Goal: Task Accomplishment & Management: Use online tool/utility

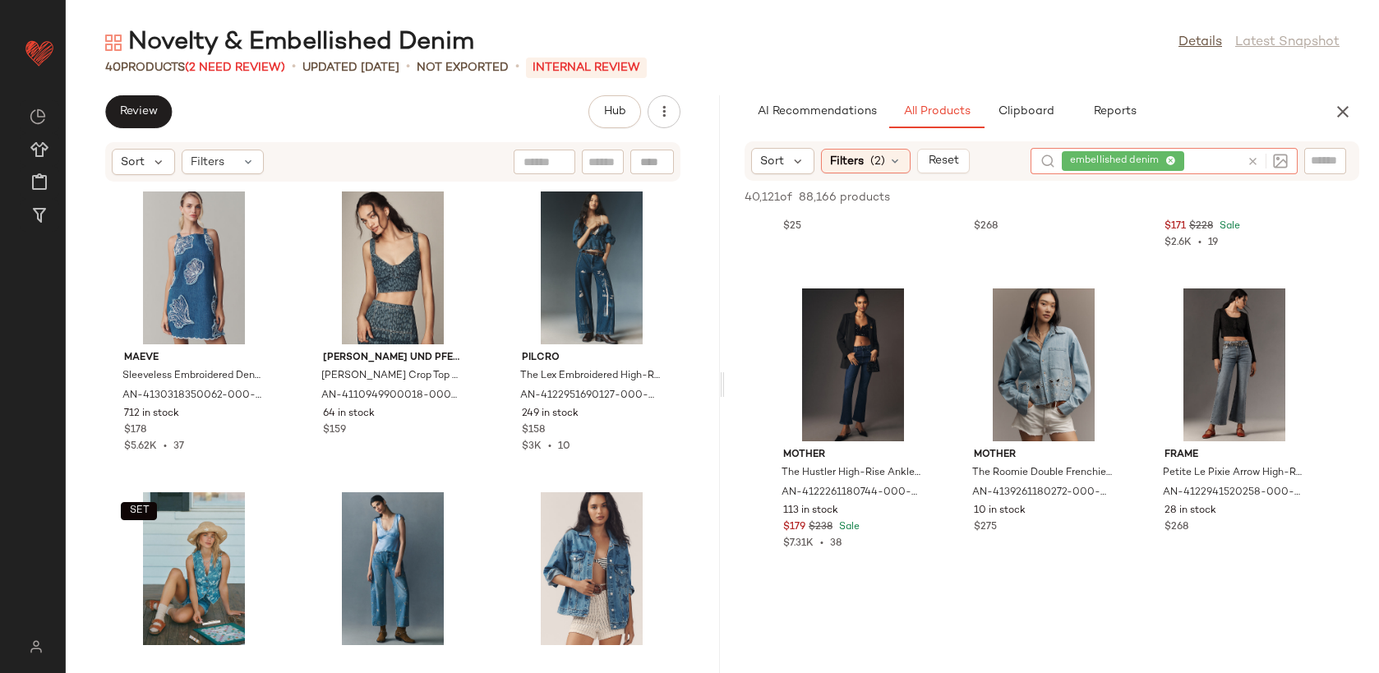
scroll to position [838, 0]
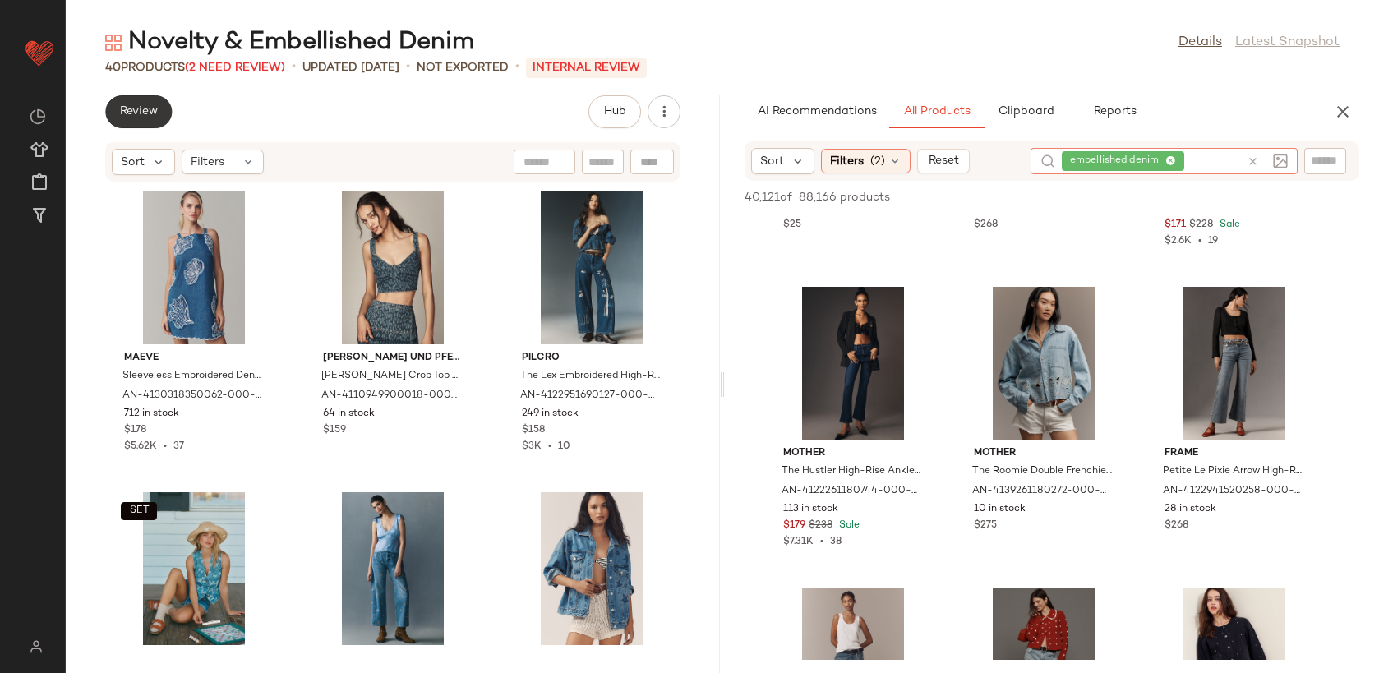
click at [126, 102] on button "Review" at bounding box center [138, 111] width 67 height 33
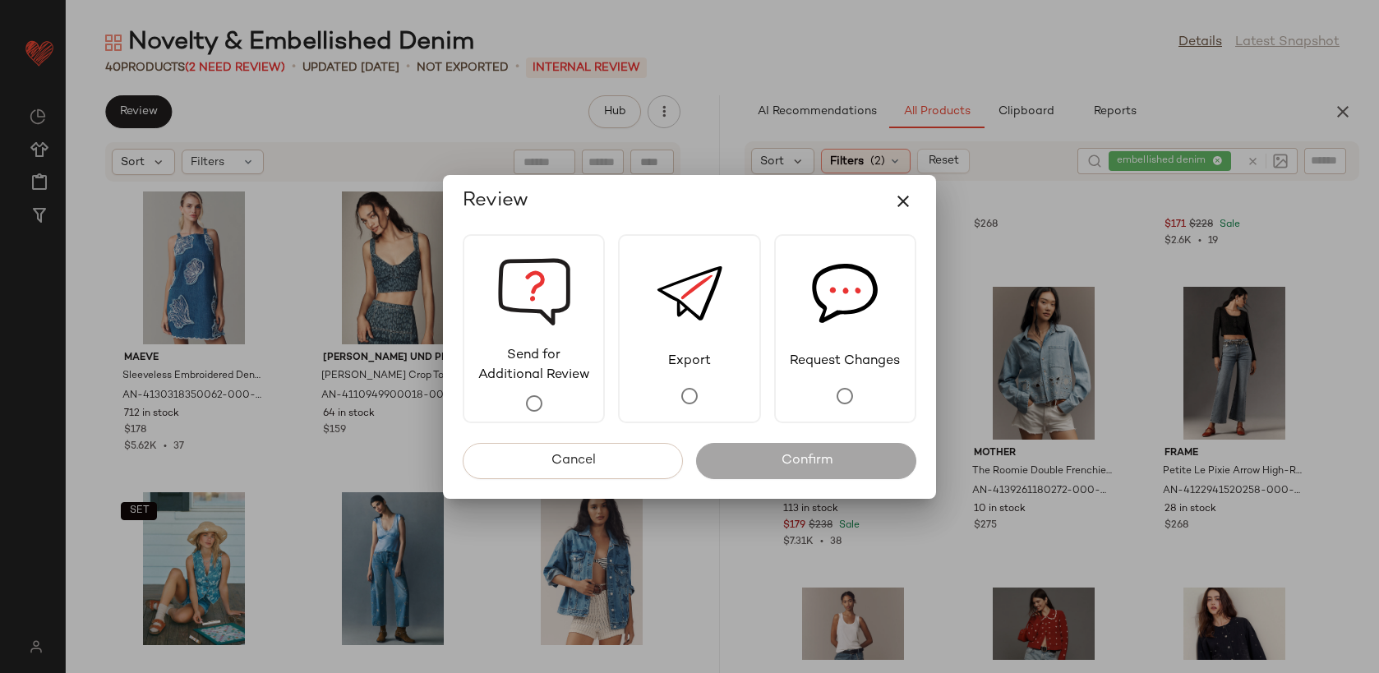
click at [555, 363] on span "Send for Additional Review" at bounding box center [533, 365] width 139 height 39
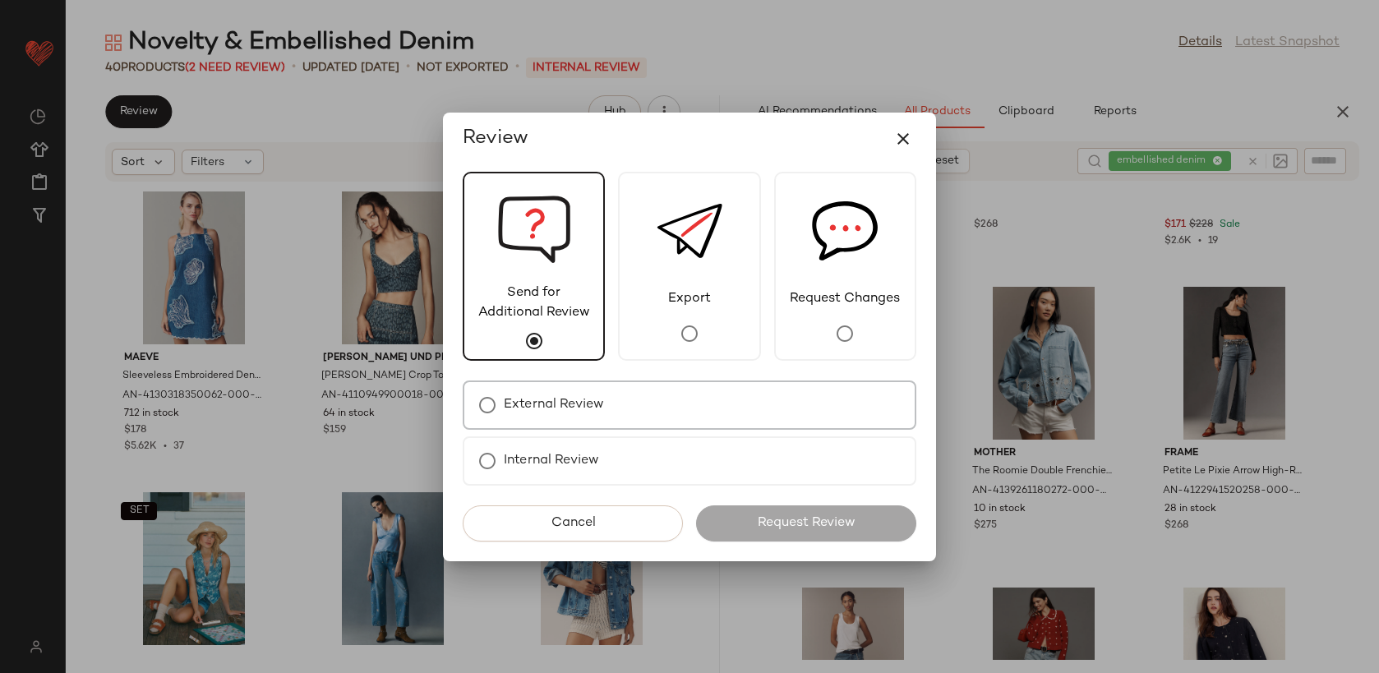
click at [602, 406] on label "External Review" at bounding box center [554, 405] width 100 height 33
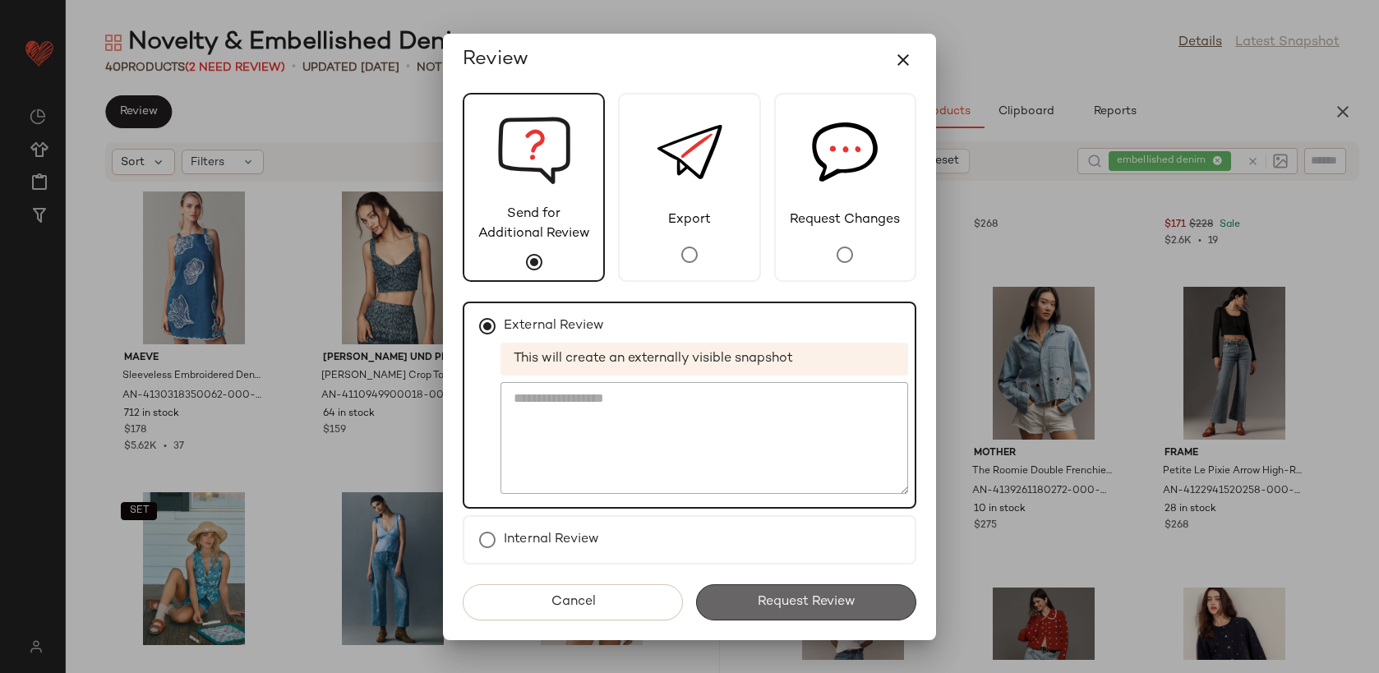
click at [807, 601] on span "Request Review" at bounding box center [806, 602] width 99 height 16
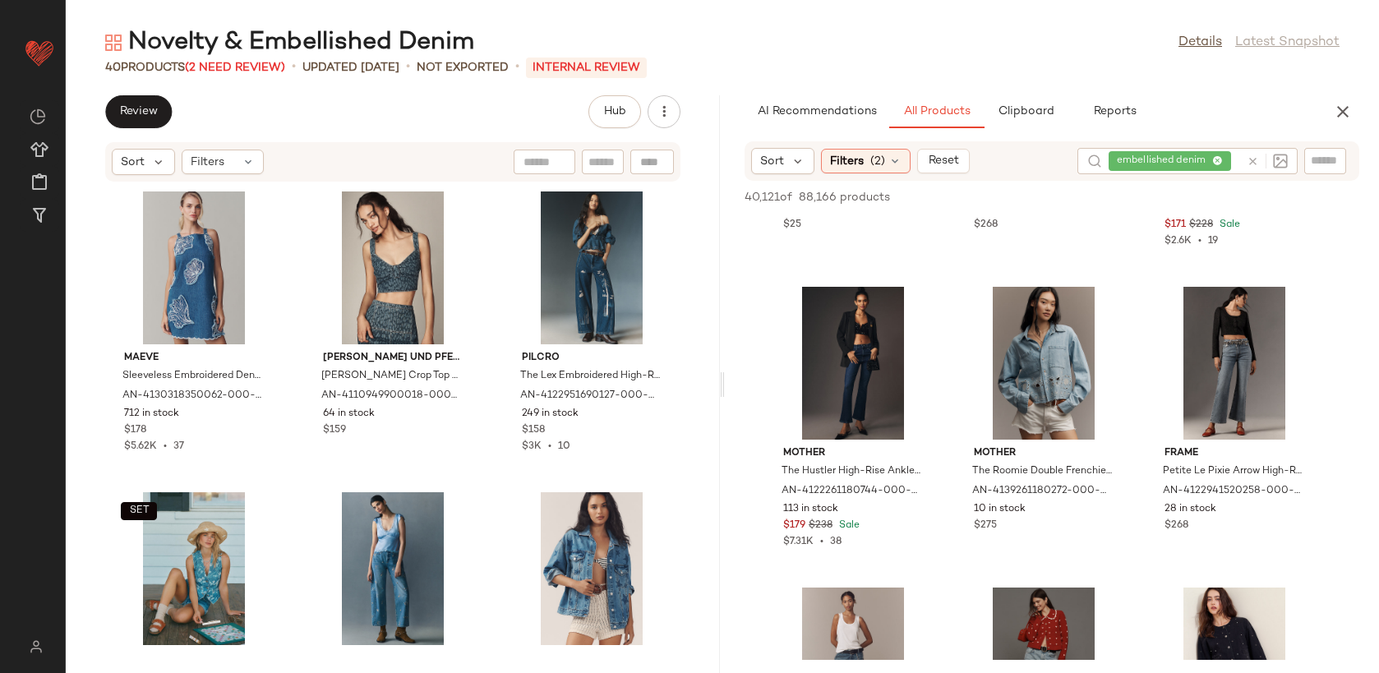
scroll to position [1139, 0]
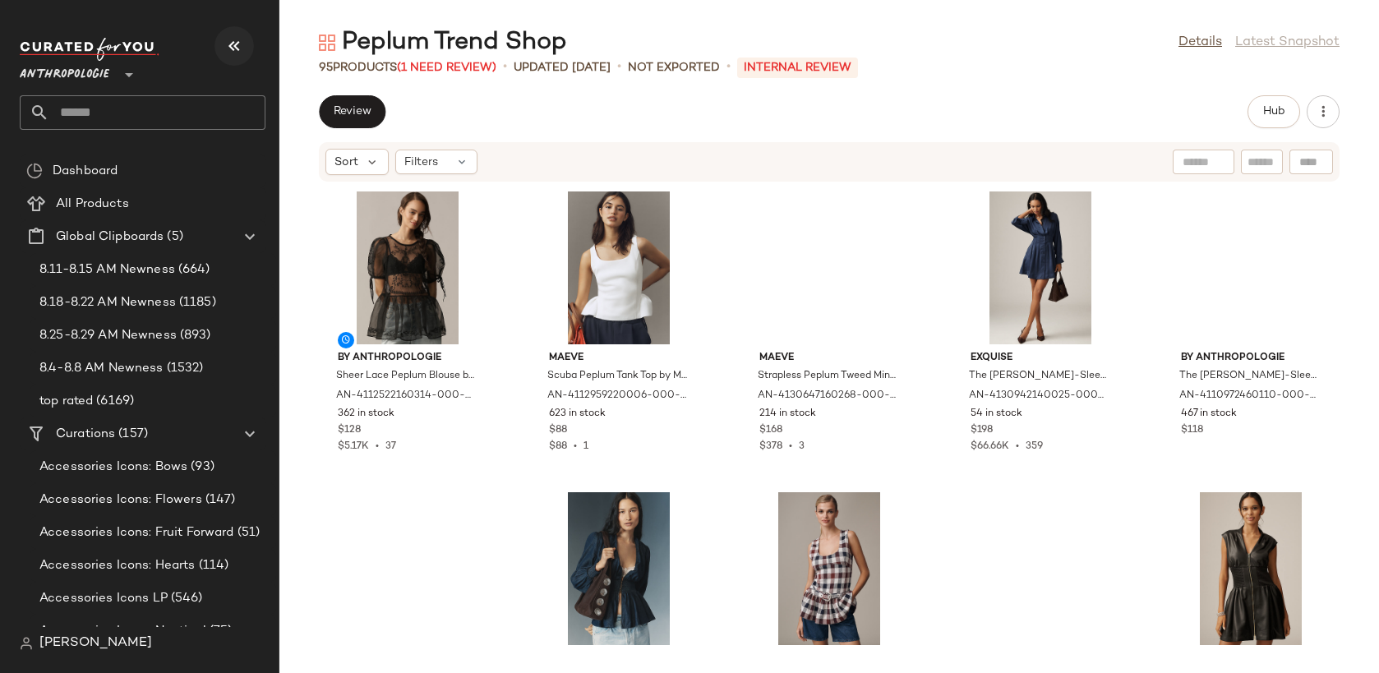
click at [237, 50] on icon "button" at bounding box center [234, 46] width 20 height 20
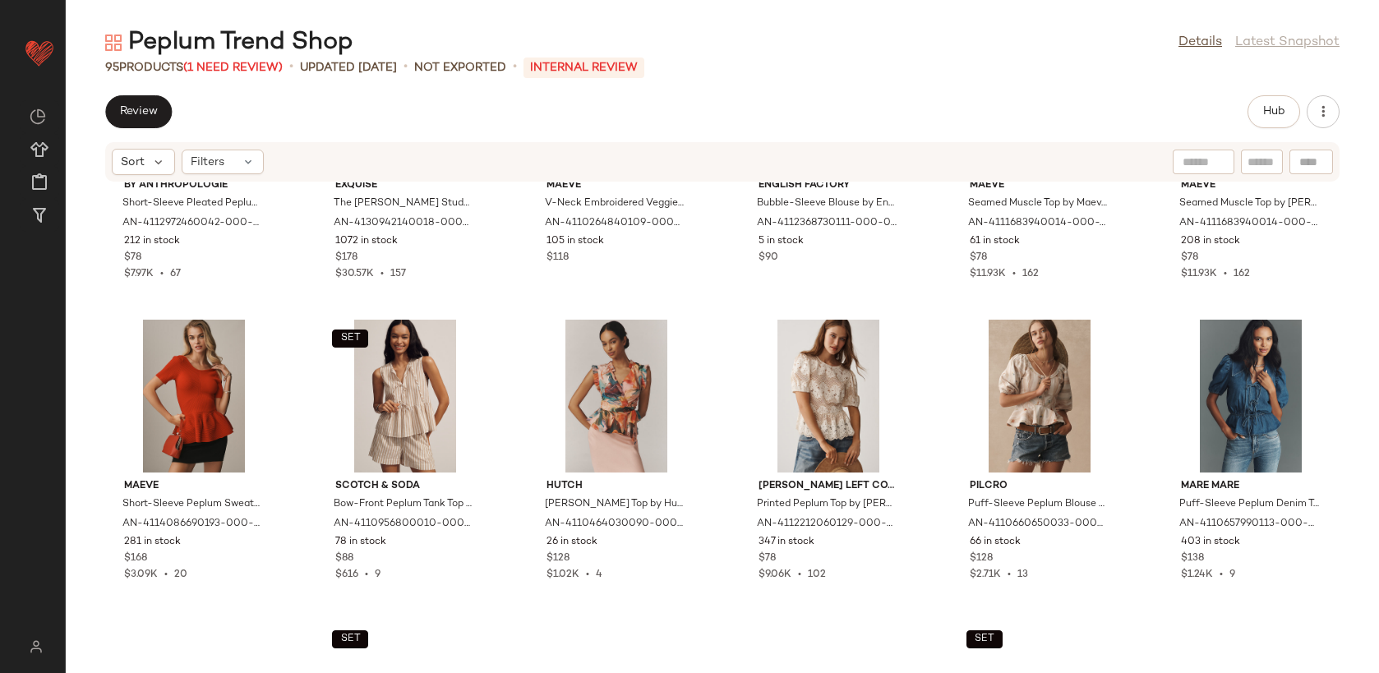
scroll to position [1690, 0]
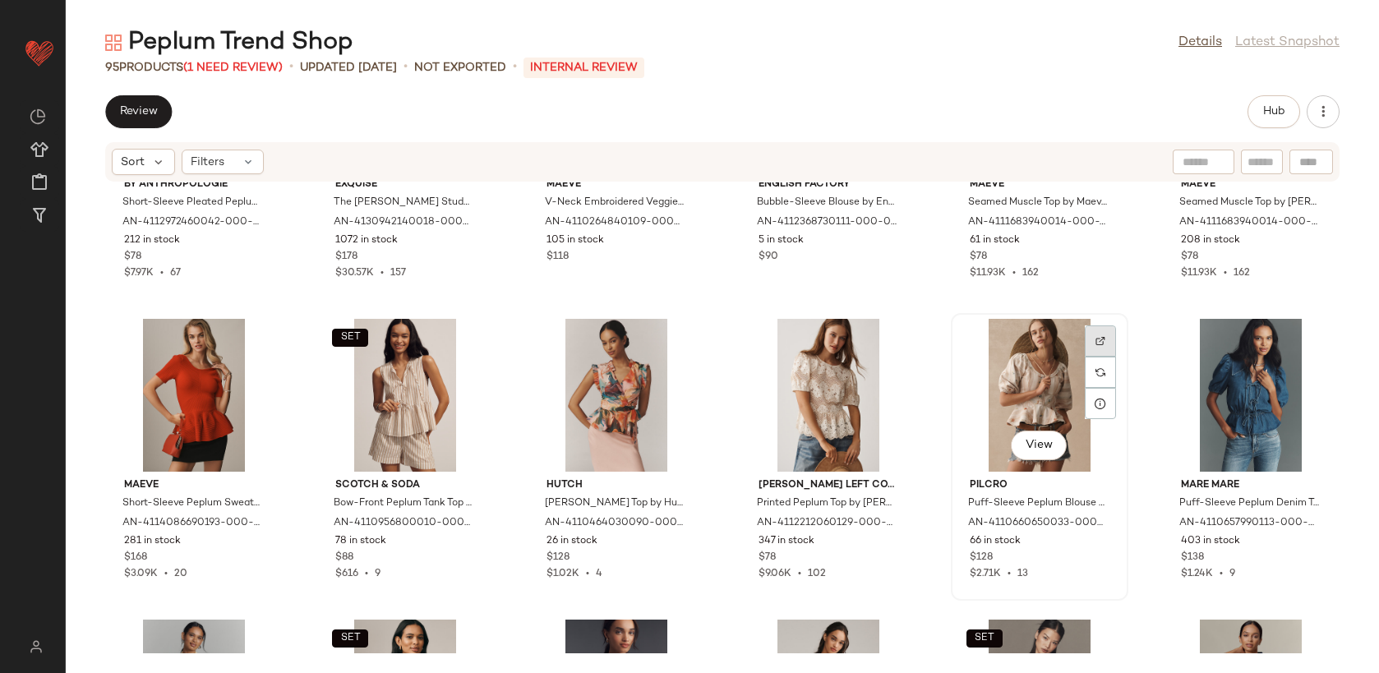
click at [1095, 336] on img at bounding box center [1100, 341] width 10 height 10
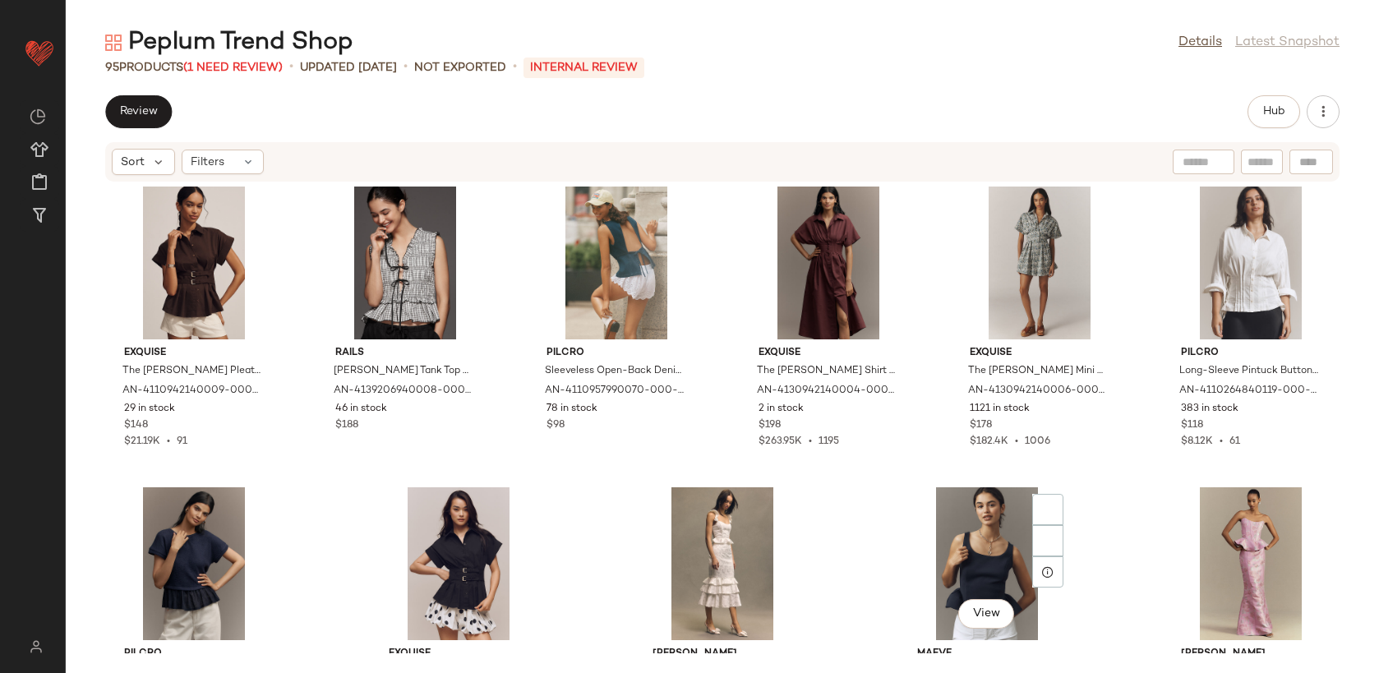
scroll to position [4344, 0]
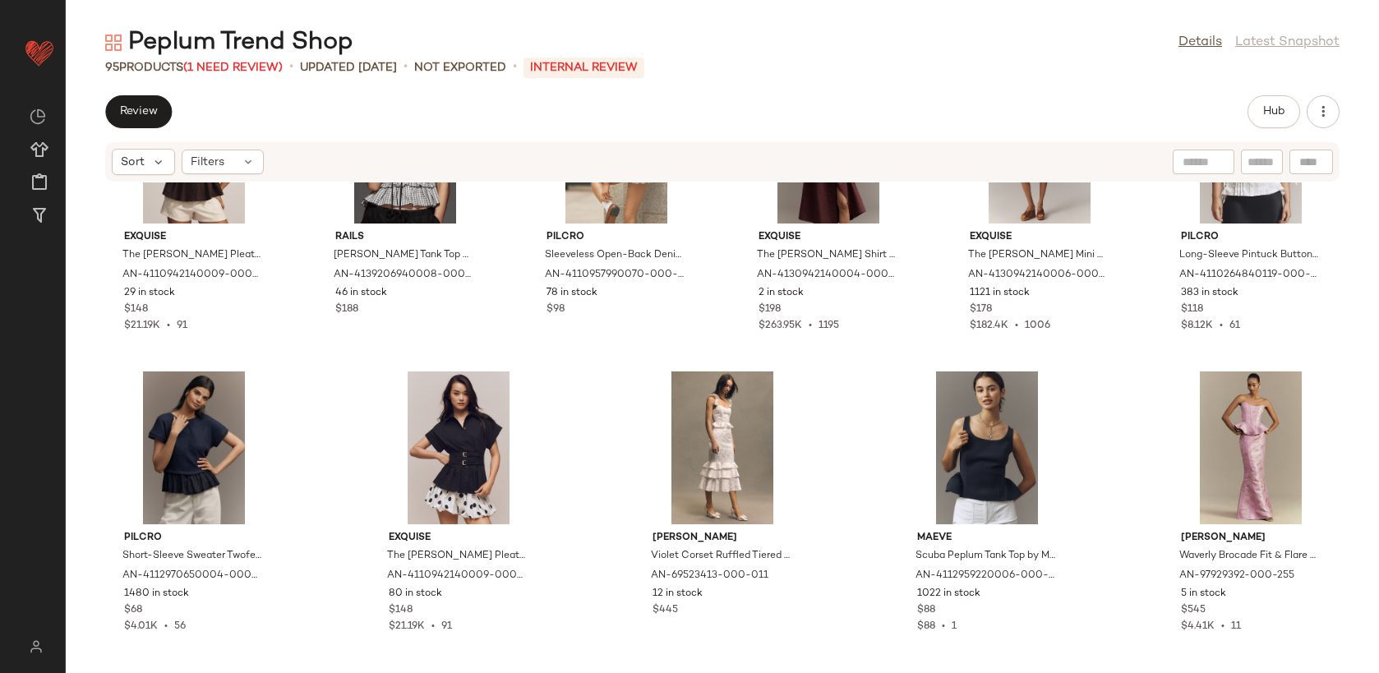
click at [1254, 169] on input "text" at bounding box center [1261, 162] width 29 height 17
type input "*****"
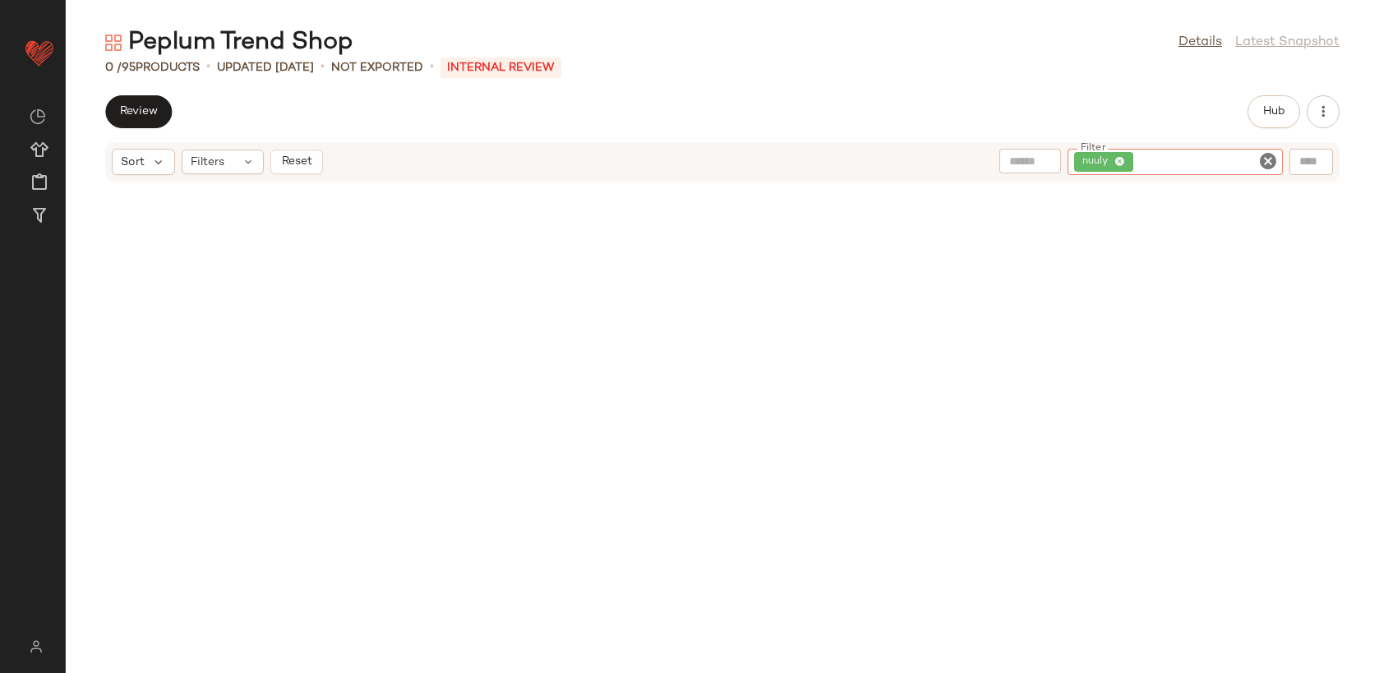
click at [1272, 162] on icon "Clear Filter" at bounding box center [1268, 161] width 20 height 20
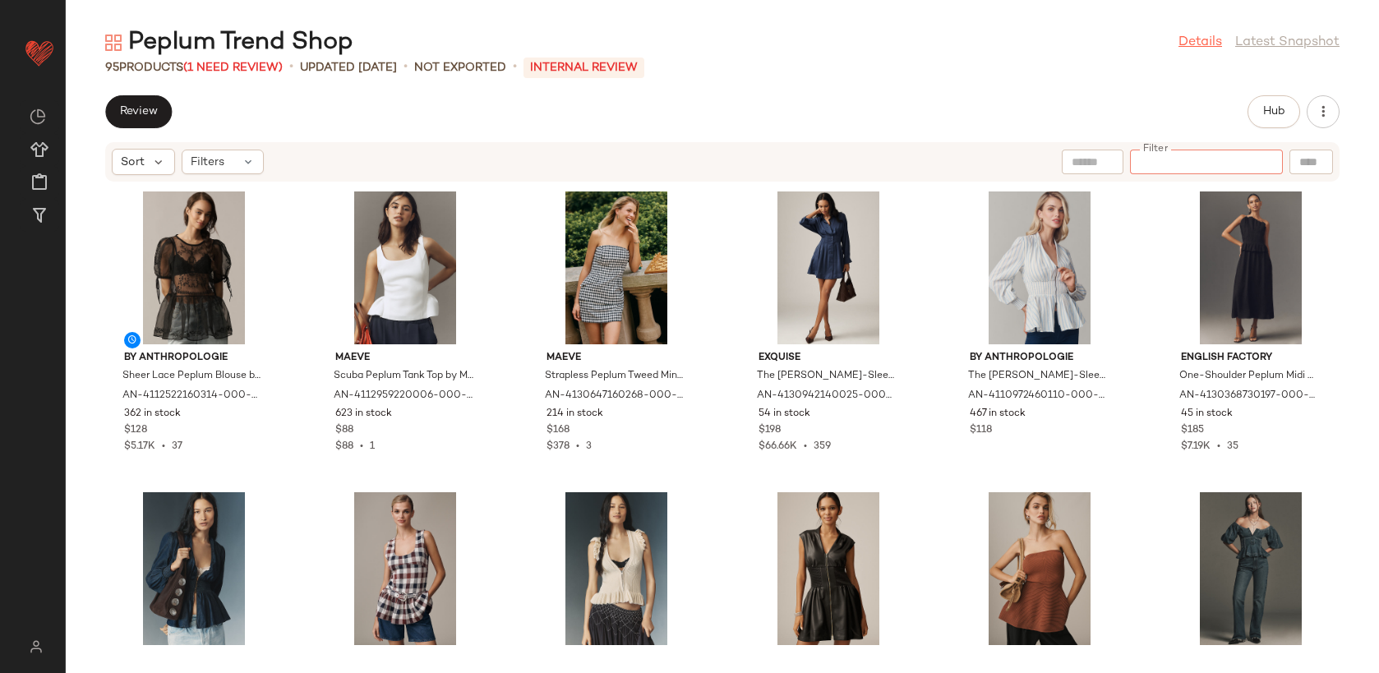
click at [1179, 49] on link "Details" at bounding box center [1200, 43] width 44 height 20
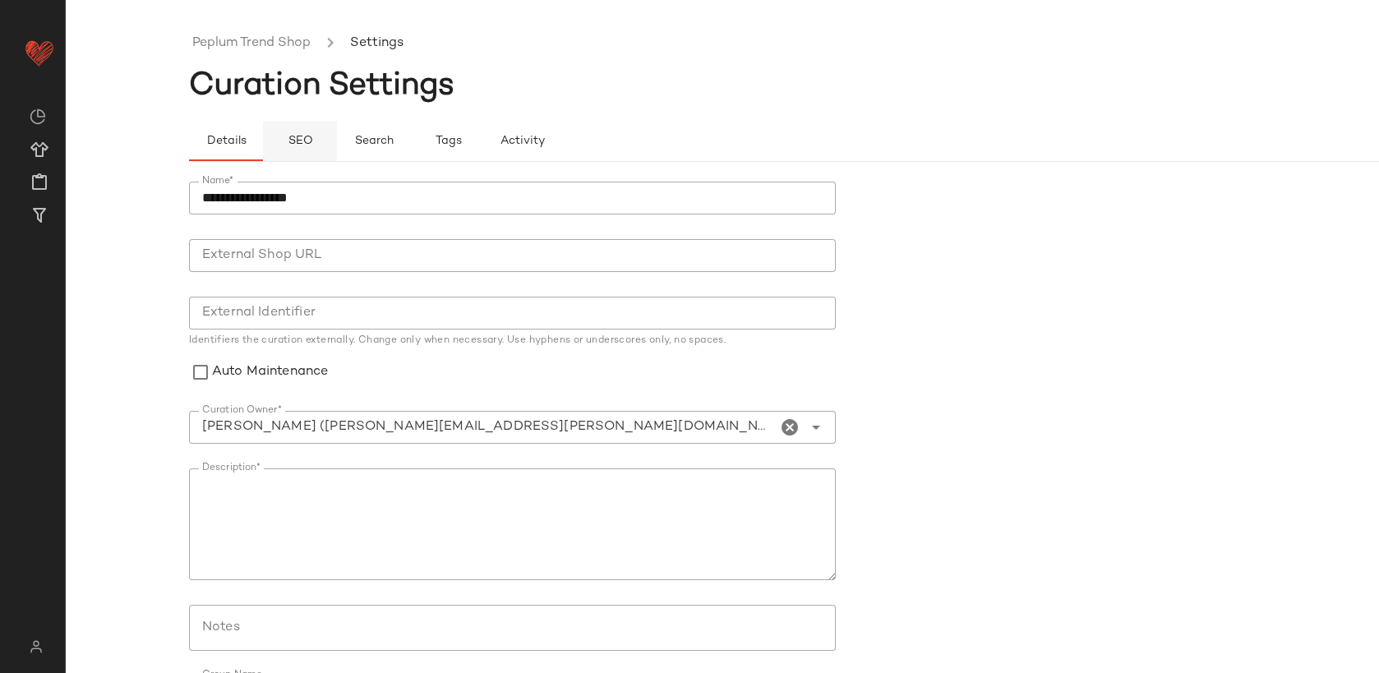
click at [299, 150] on button "SEO" at bounding box center [300, 141] width 74 height 39
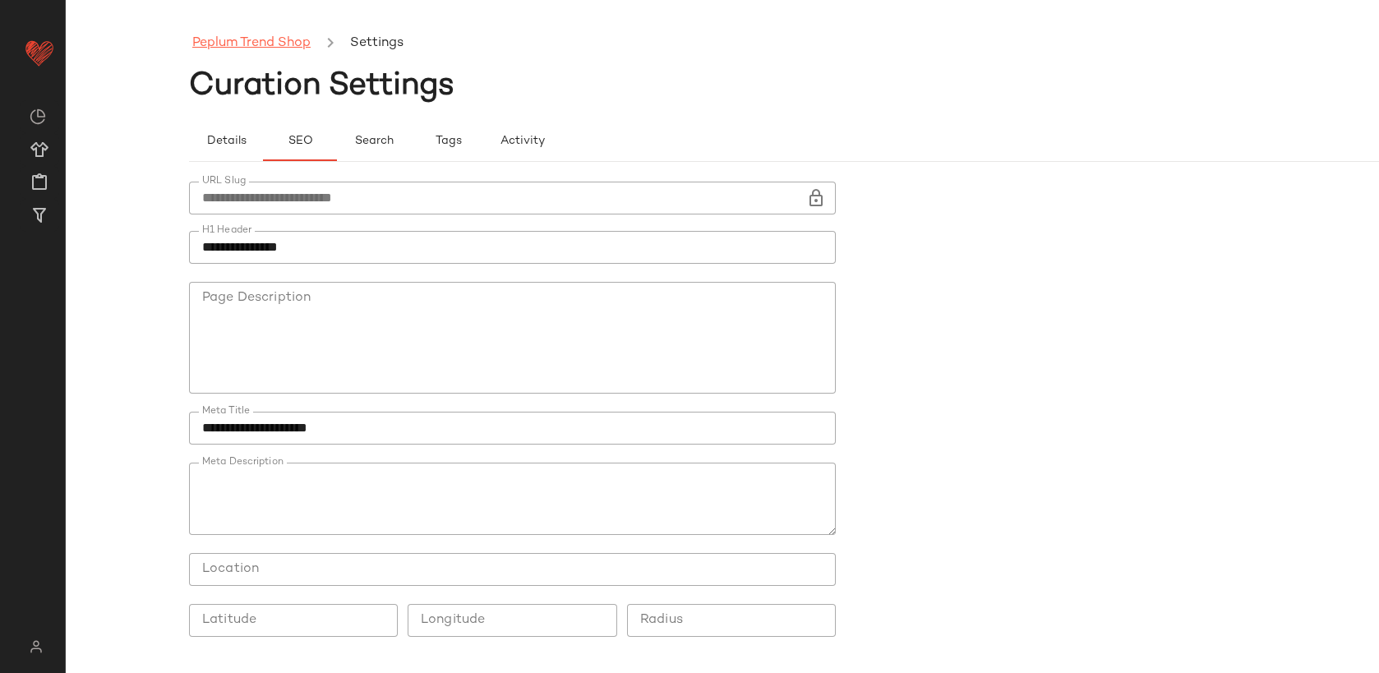
click at [263, 47] on link "Peplum Trend Shop" at bounding box center [251, 43] width 118 height 21
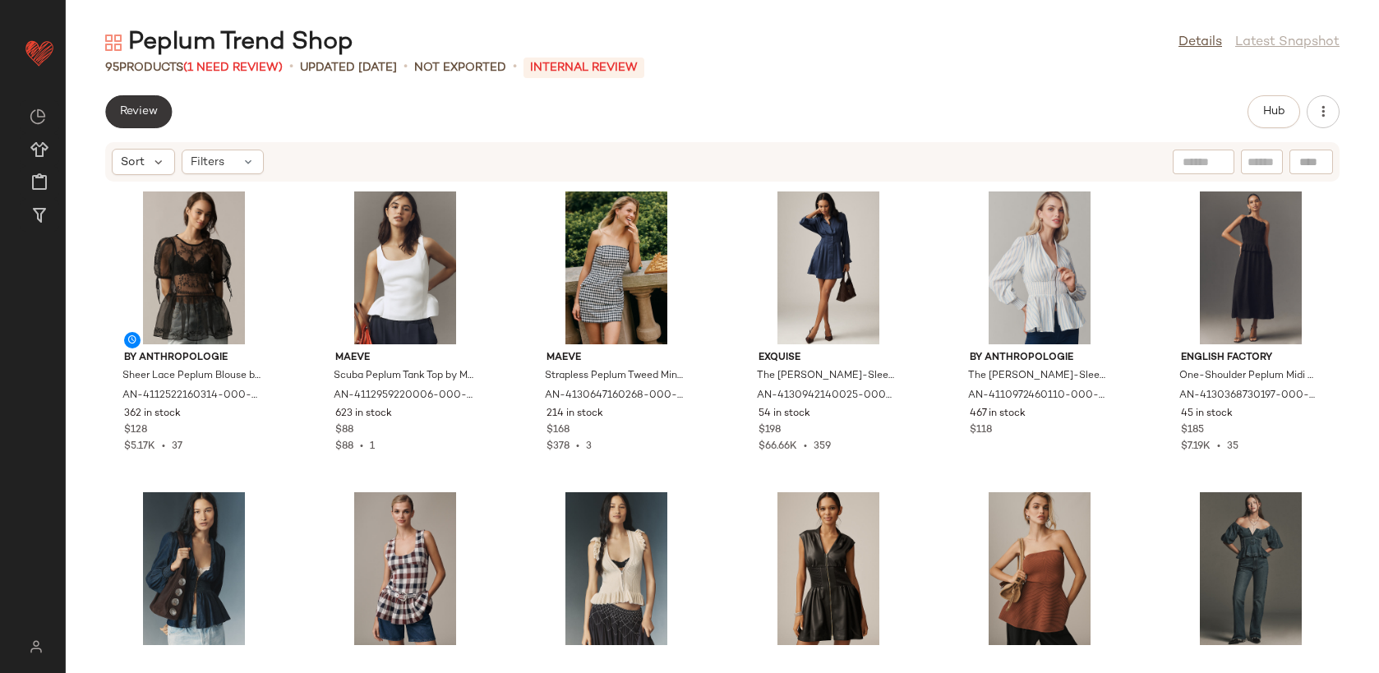
click at [131, 119] on button "Review" at bounding box center [138, 111] width 67 height 33
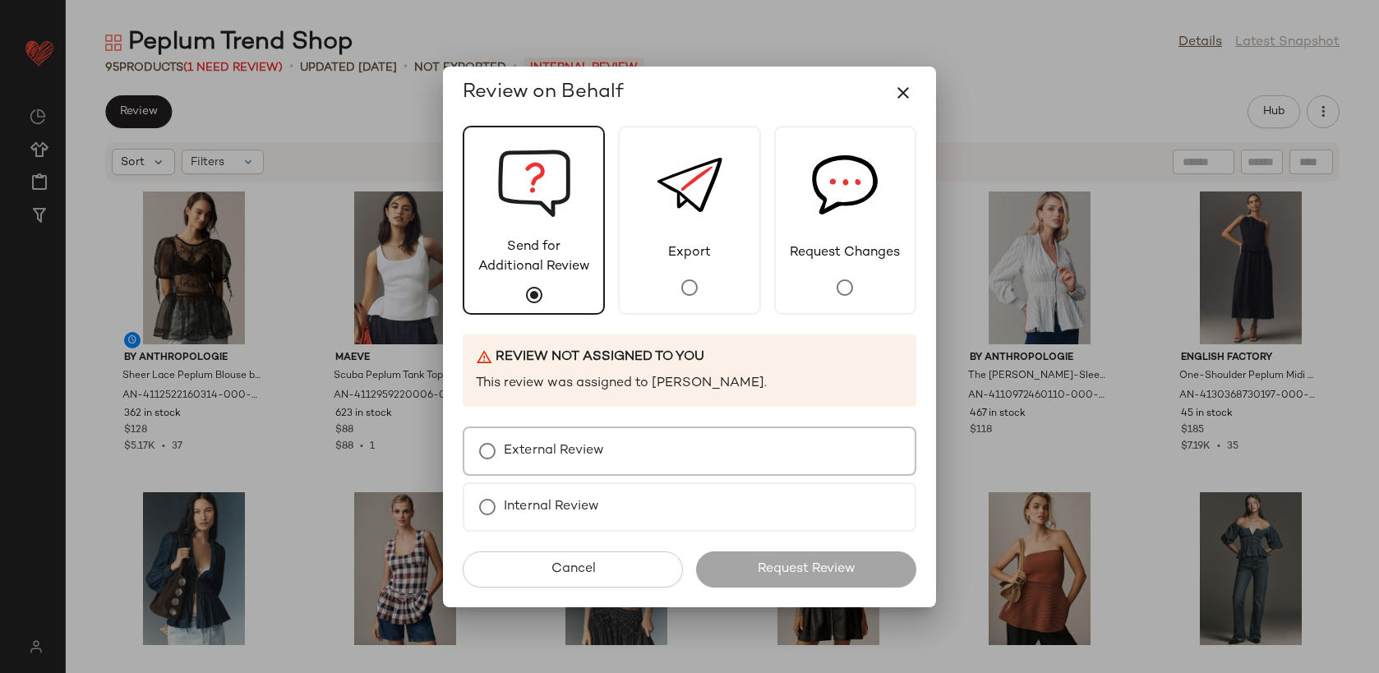
click at [613, 455] on div "External Review" at bounding box center [690, 450] width 454 height 49
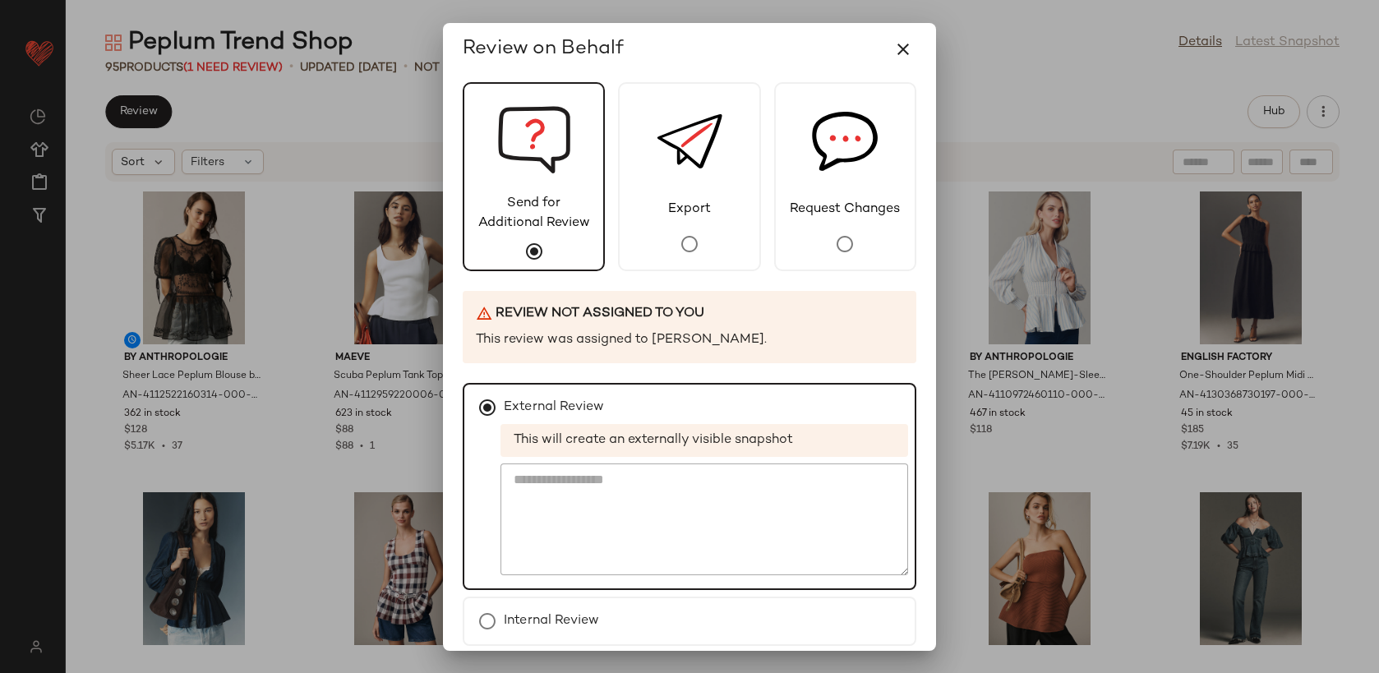
scroll to position [71, 0]
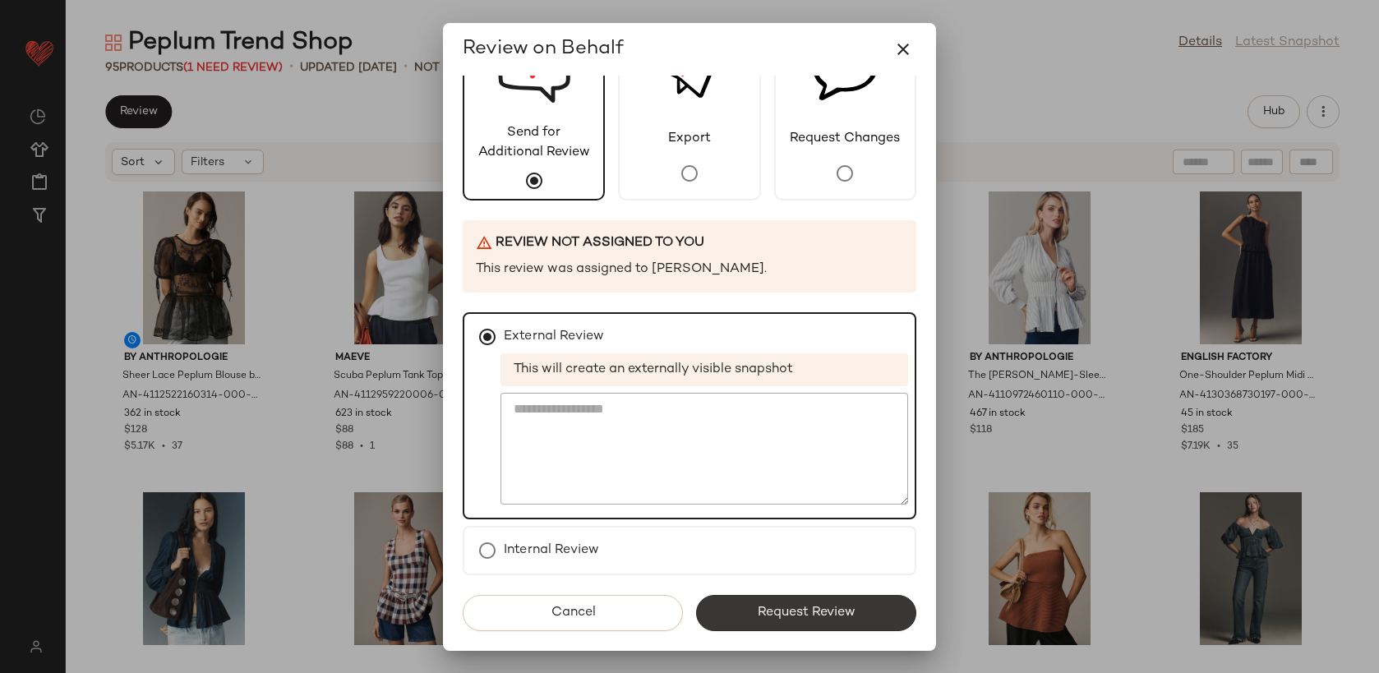
click at [873, 622] on button "Request Review" at bounding box center [806, 613] width 220 height 36
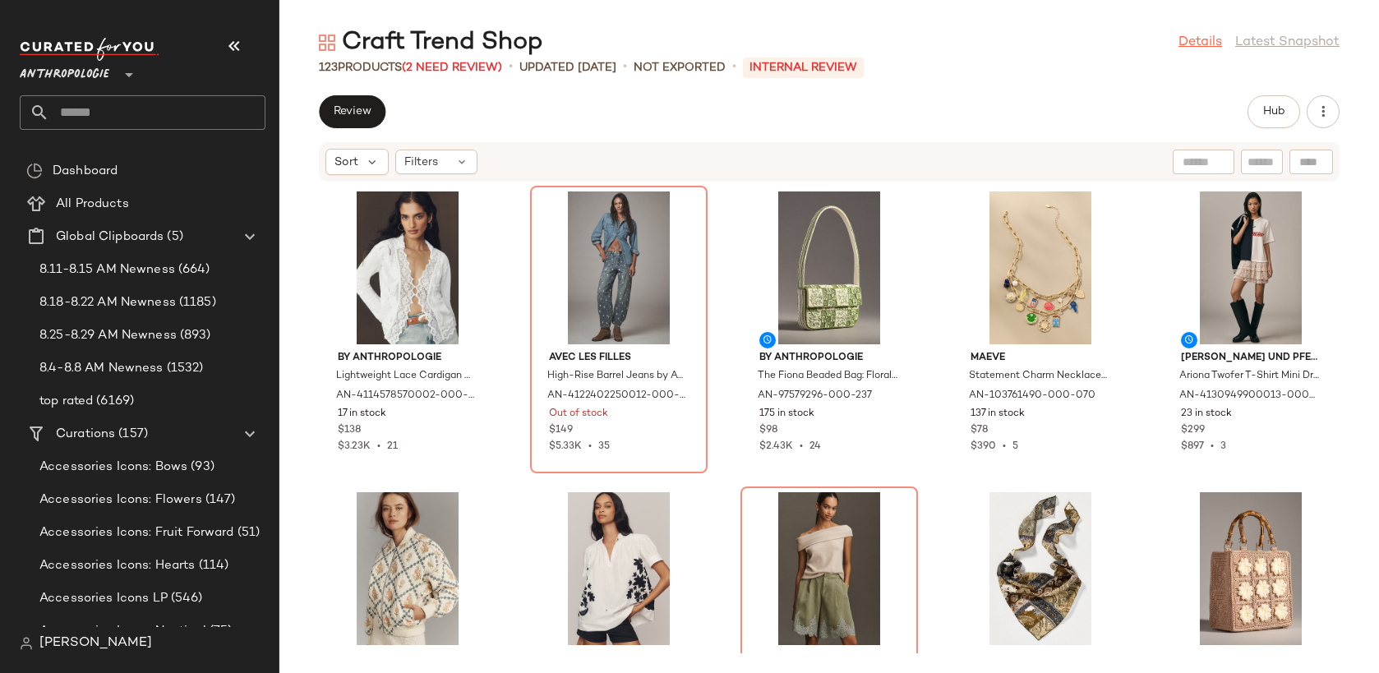
click at [1201, 41] on link "Details" at bounding box center [1200, 43] width 44 height 20
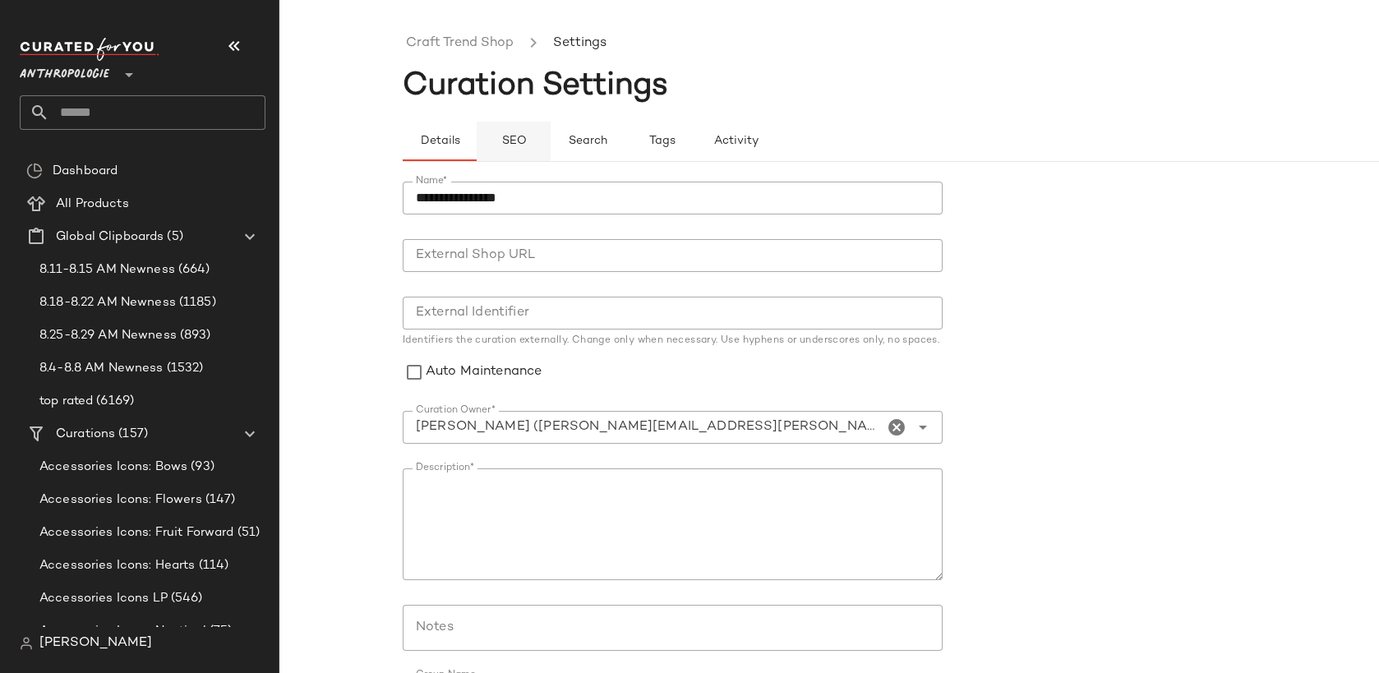
click at [513, 140] on span "SEO" at bounding box center [512, 141] width 25 height 13
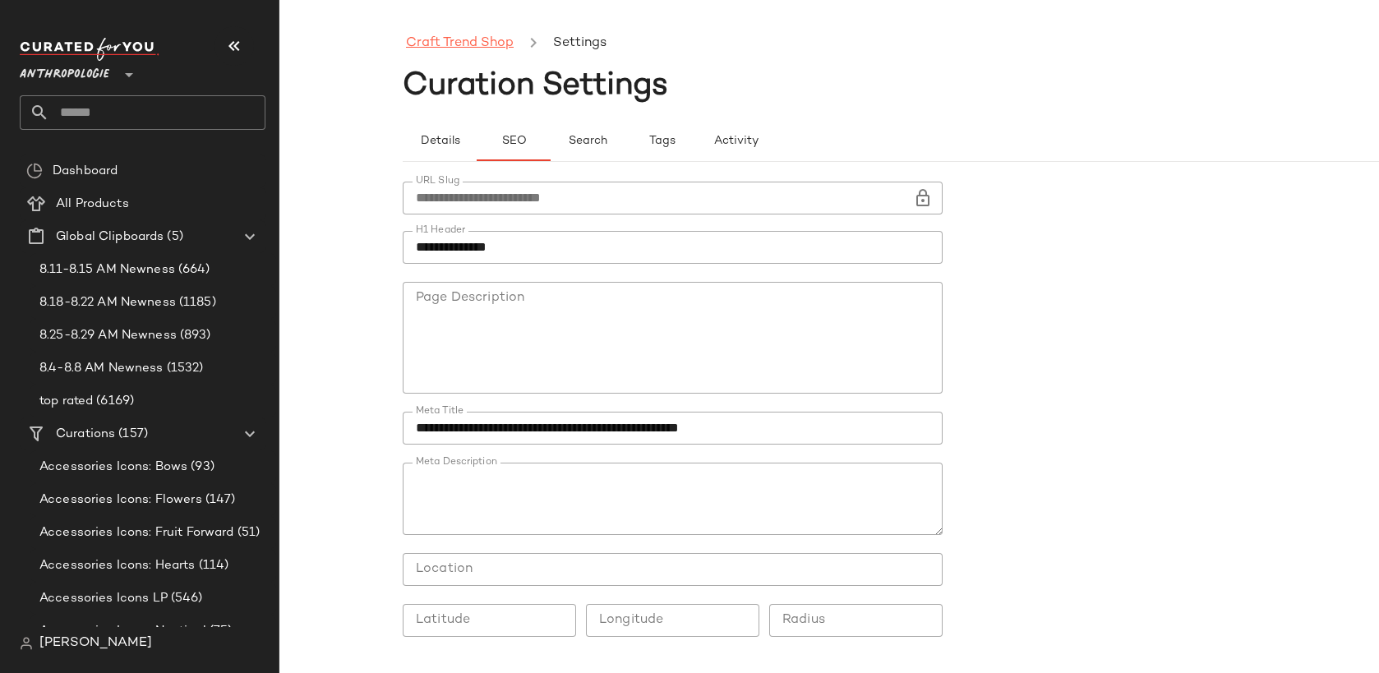
click at [467, 42] on link "Craft Trend Shop" at bounding box center [460, 43] width 108 height 21
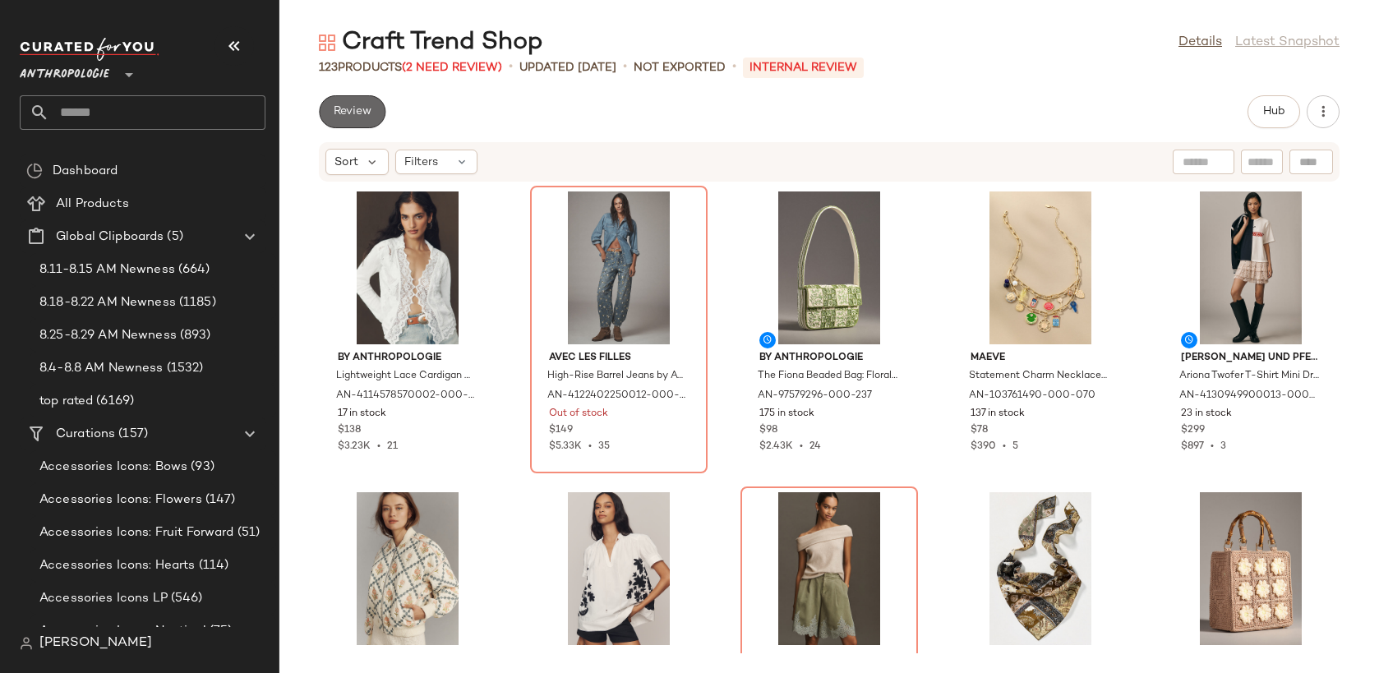
click at [371, 110] on span "Review" at bounding box center [352, 111] width 39 height 13
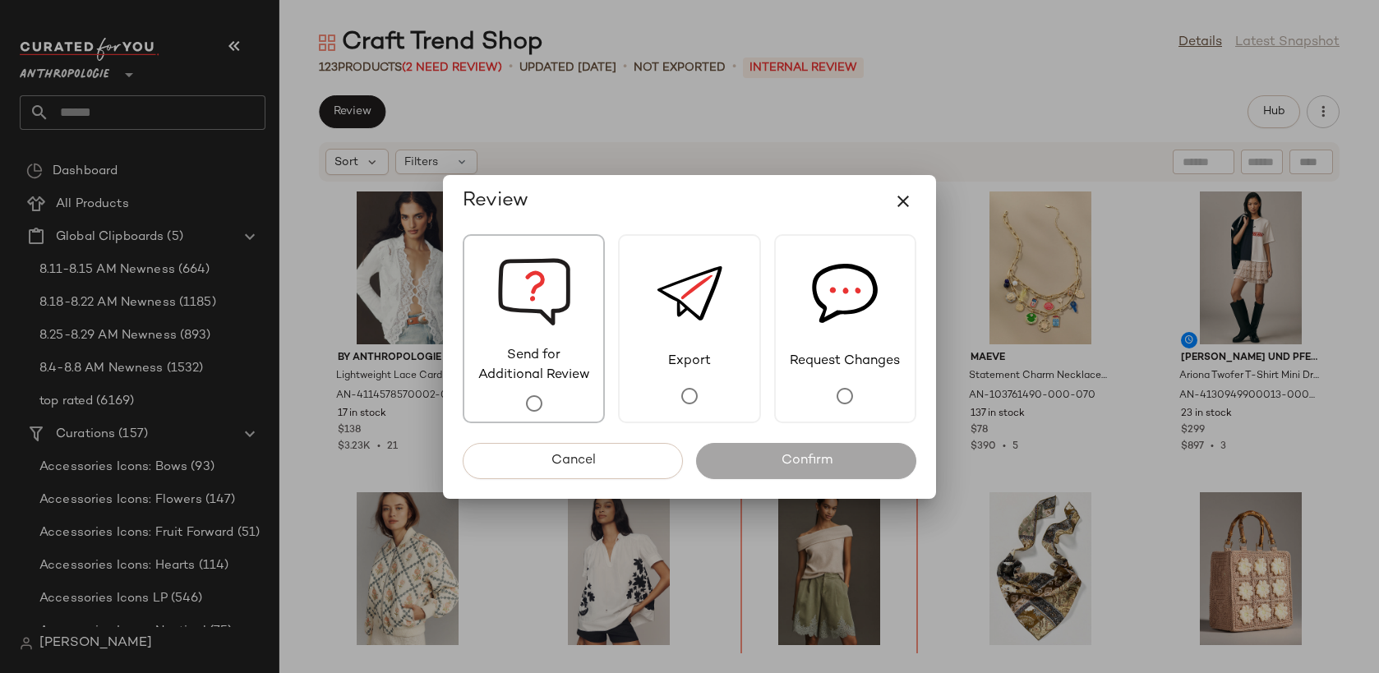
click at [564, 362] on span "Send for Additional Review" at bounding box center [533, 365] width 139 height 39
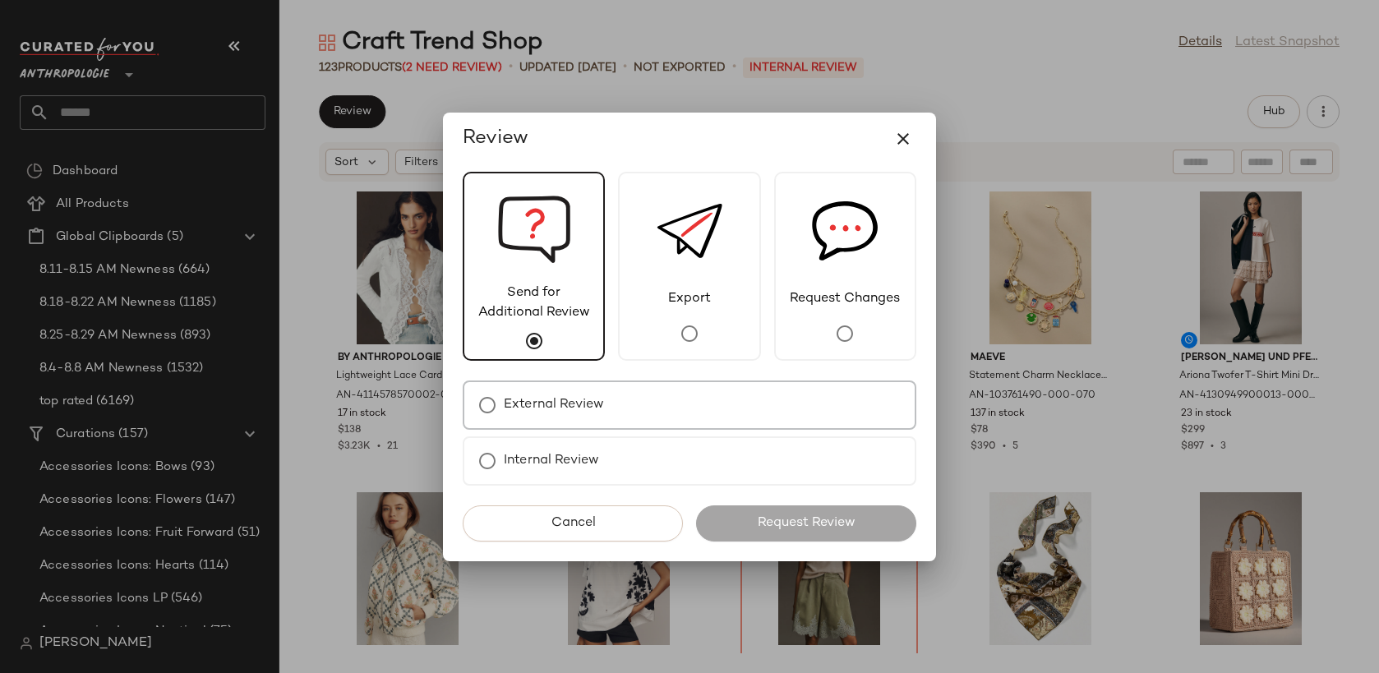
click at [606, 419] on div "External Review" at bounding box center [690, 404] width 454 height 49
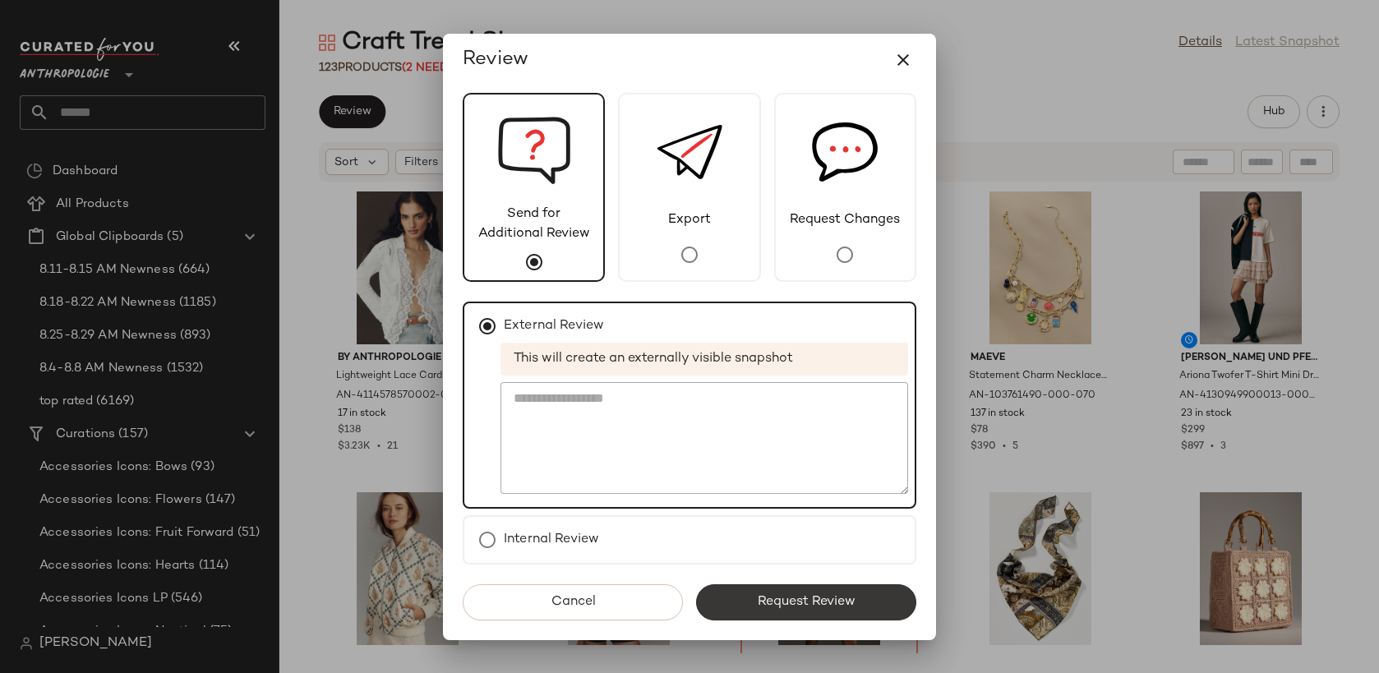
click at [782, 592] on button "Request Review" at bounding box center [806, 602] width 220 height 36
